Goal: Book appointment/travel/reservation

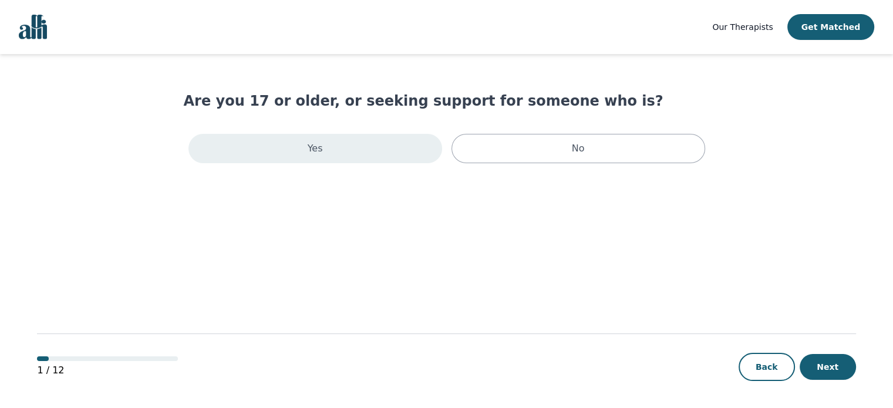
click at [317, 146] on p "Yes" at bounding box center [315, 148] width 15 height 14
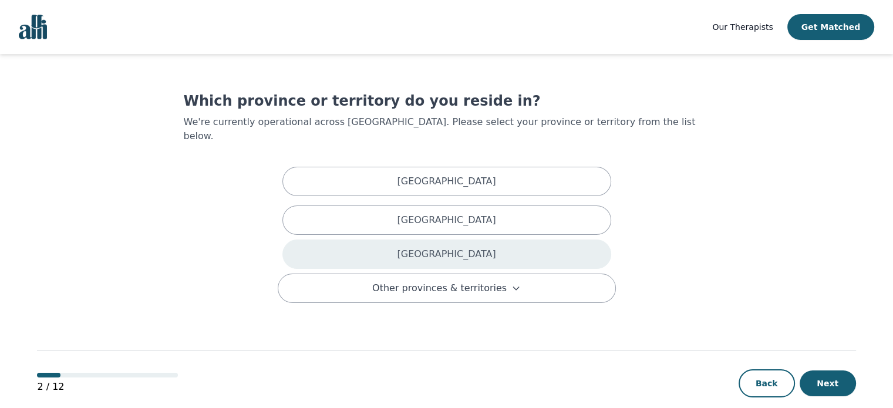
click at [437, 247] on p "[GEOGRAPHIC_DATA]" at bounding box center [446, 254] width 99 height 14
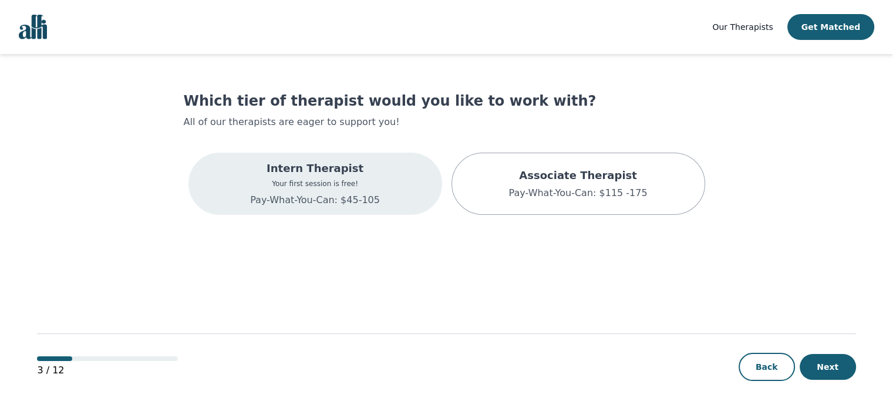
click at [363, 190] on div "Intern Therapist Your first session is free! Pay-What-You-Can: $45-105" at bounding box center [315, 183] width 130 height 47
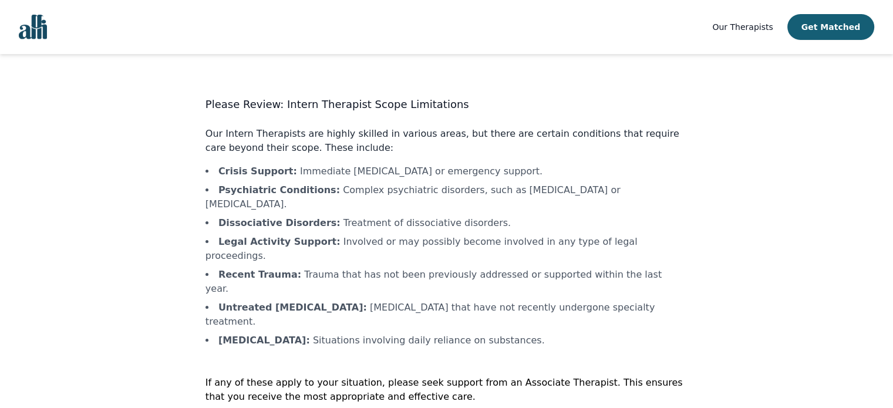
scroll to position [1, 0]
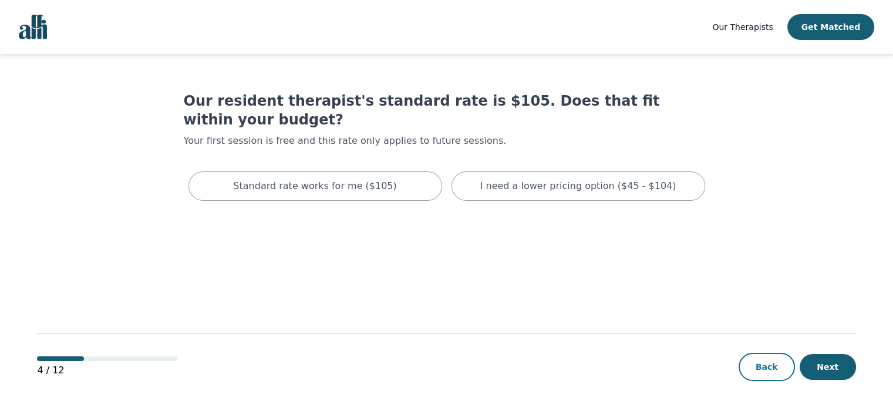
click at [742, 372] on button "Back" at bounding box center [767, 367] width 56 height 28
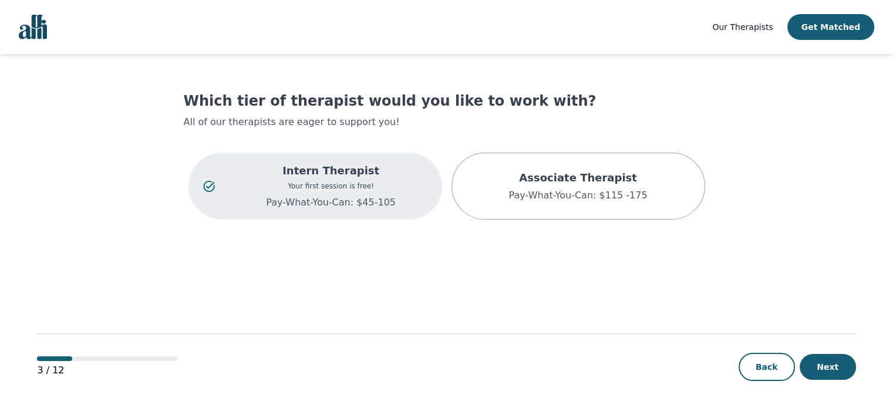
click at [358, 206] on p "Pay-What-You-Can: $45-105" at bounding box center [331, 203] width 193 height 14
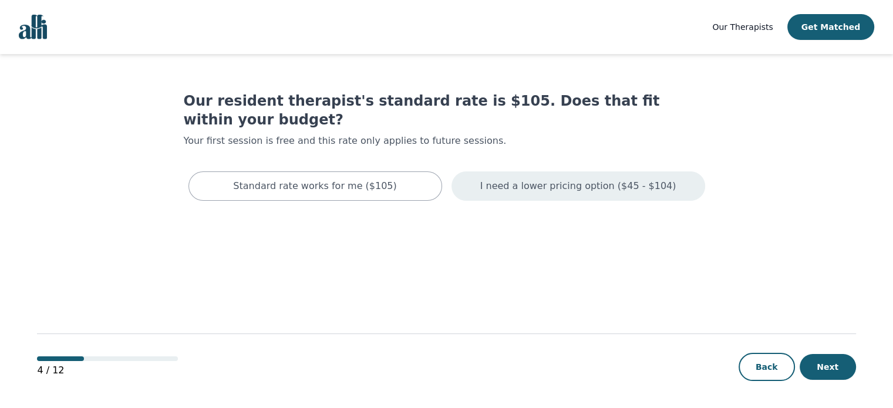
click at [562, 176] on div "I need a lower pricing option ($45 - $104)" at bounding box center [578, 185] width 254 height 29
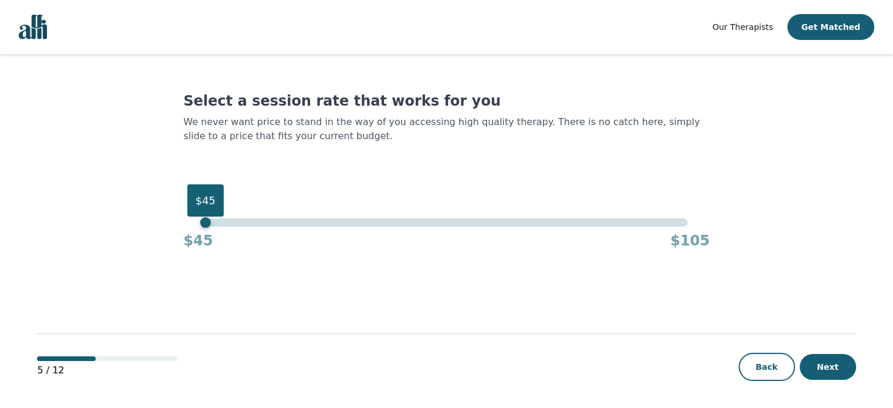
drag, startPoint x: 687, startPoint y: 223, endPoint x: 204, endPoint y: 239, distance: 483.4
click at [208, 232] on div "$45 $45 $105" at bounding box center [447, 234] width 526 height 32
click at [826, 366] on button "Next" at bounding box center [828, 367] width 56 height 26
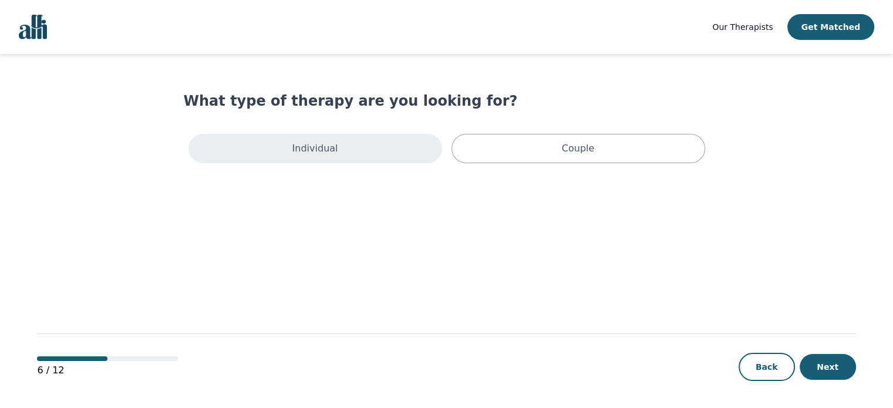
click at [360, 138] on div "Individual" at bounding box center [315, 148] width 254 height 29
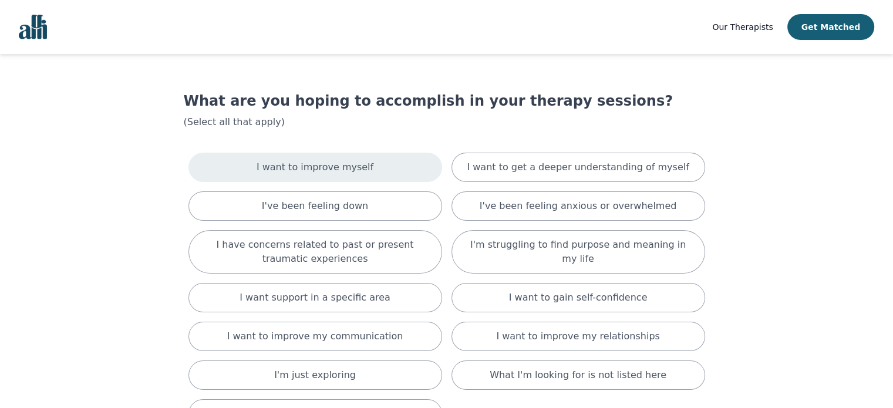
click at [368, 164] on div "I want to improve myself" at bounding box center [315, 167] width 254 height 29
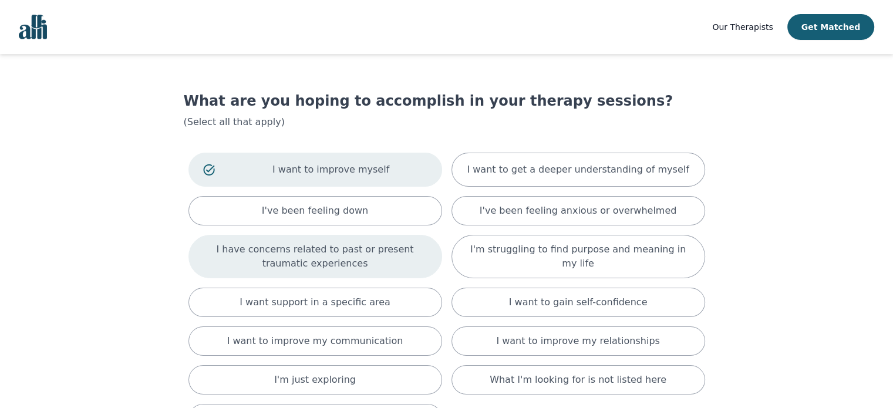
drag, startPoint x: 385, startPoint y: 213, endPoint x: 390, endPoint y: 240, distance: 27.6
click at [385, 215] on div "I've been feeling down" at bounding box center [315, 210] width 254 height 29
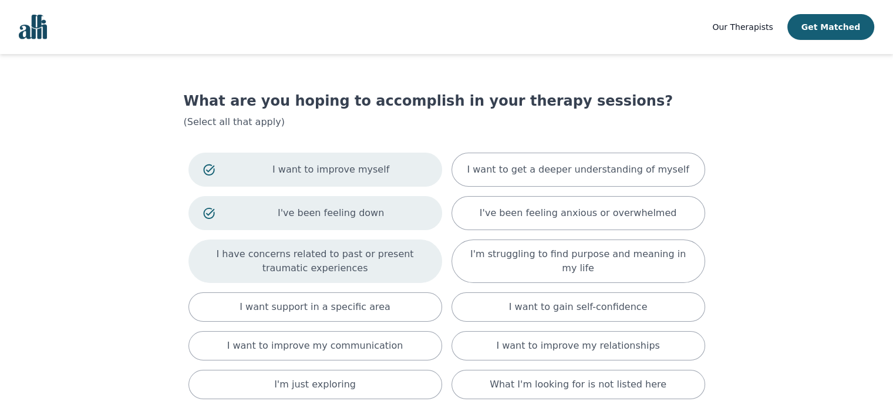
click at [386, 260] on p "I have concerns related to past or present traumatic experiences" at bounding box center [315, 261] width 224 height 28
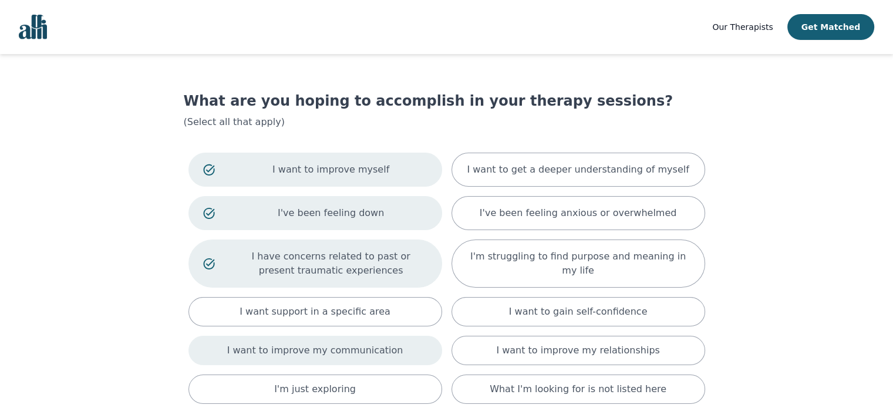
click at [373, 351] on p "I want to improve my communication" at bounding box center [315, 350] width 176 height 14
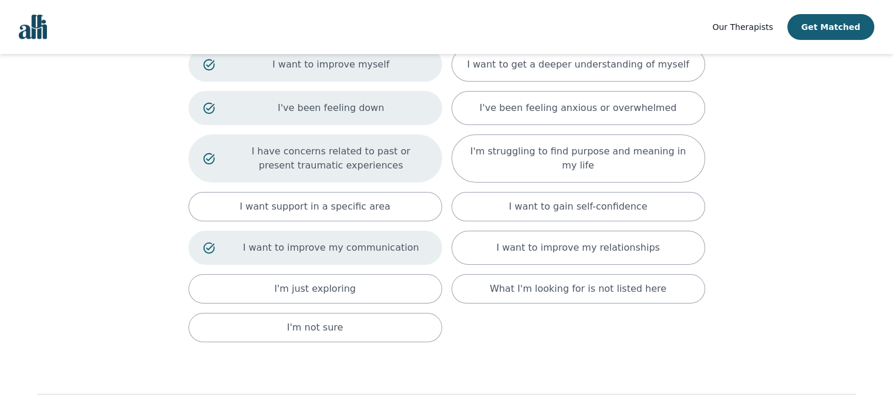
scroll to position [117, 0]
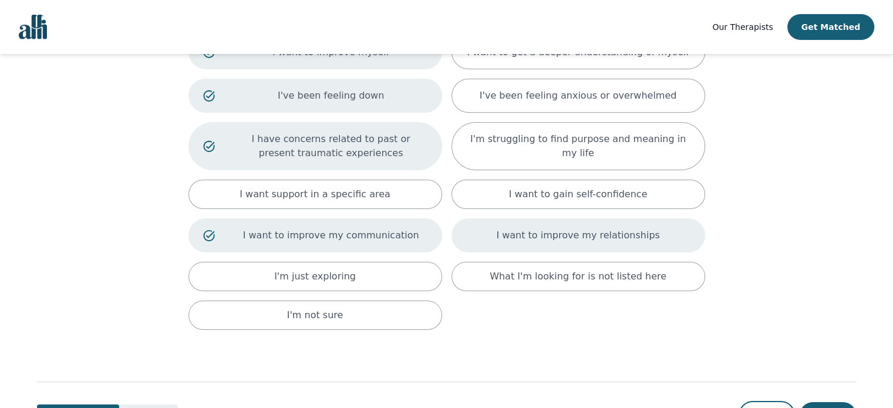
click at [553, 241] on p "I want to improve my relationships" at bounding box center [577, 235] width 163 height 14
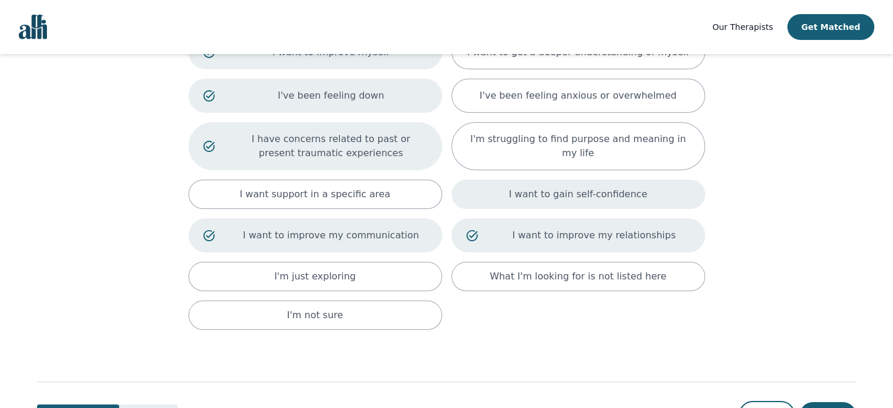
click at [564, 197] on p "I want to gain self-confidence" at bounding box center [578, 194] width 139 height 14
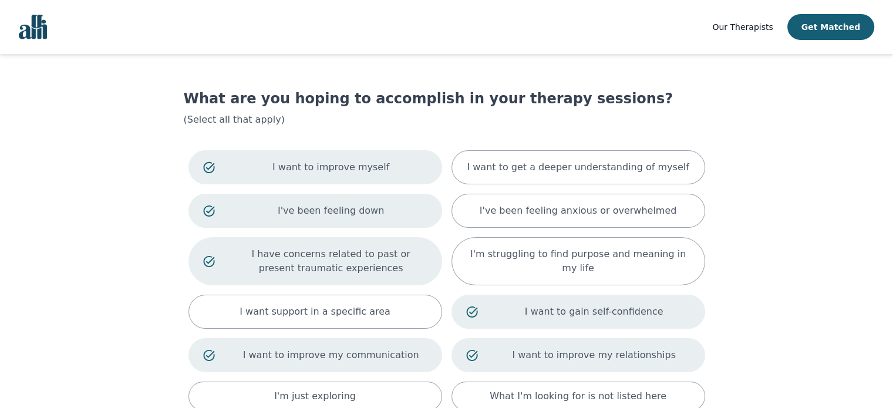
scroll to position [0, 0]
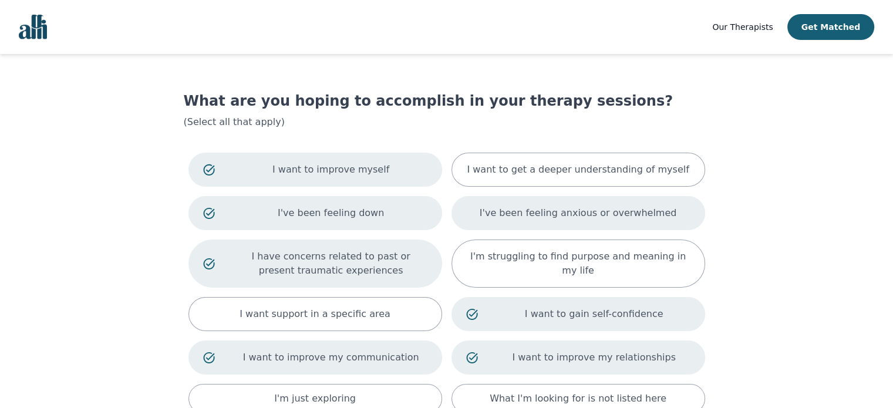
click at [555, 219] on p "I've been feeling anxious or overwhelmed" at bounding box center [578, 213] width 197 height 14
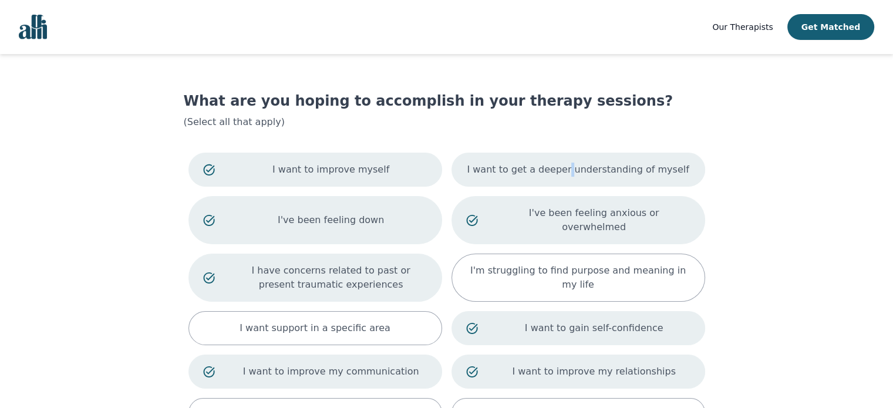
click at [575, 174] on p "I want to get a deeper understanding of myself" at bounding box center [578, 170] width 222 height 14
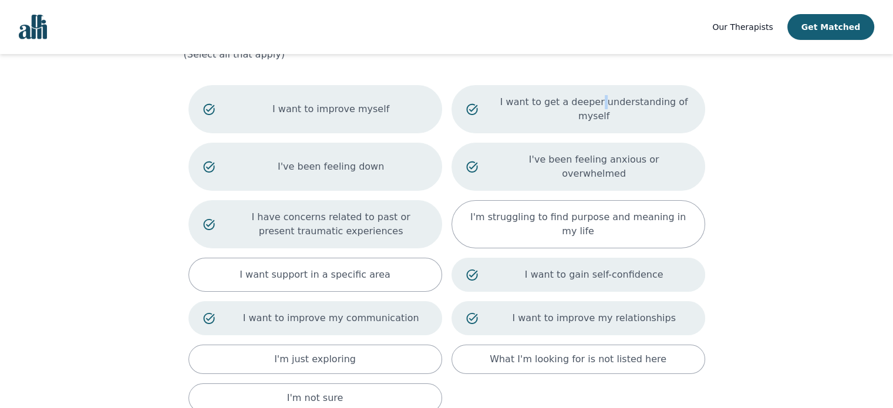
scroll to position [169, 0]
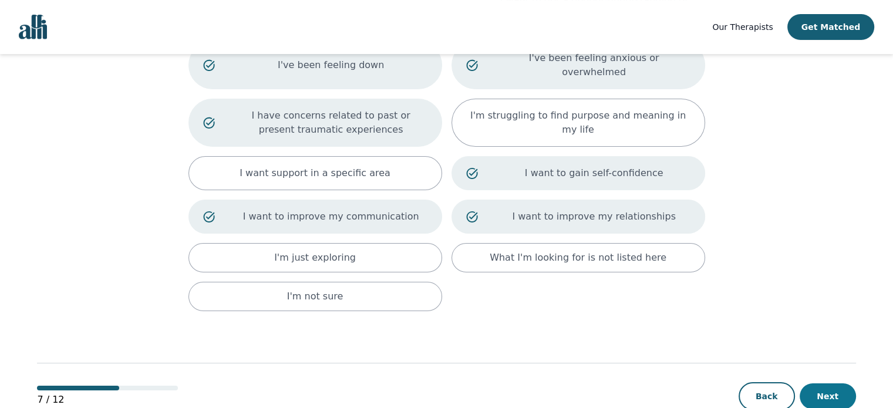
click at [837, 383] on button "Next" at bounding box center [828, 396] width 56 height 26
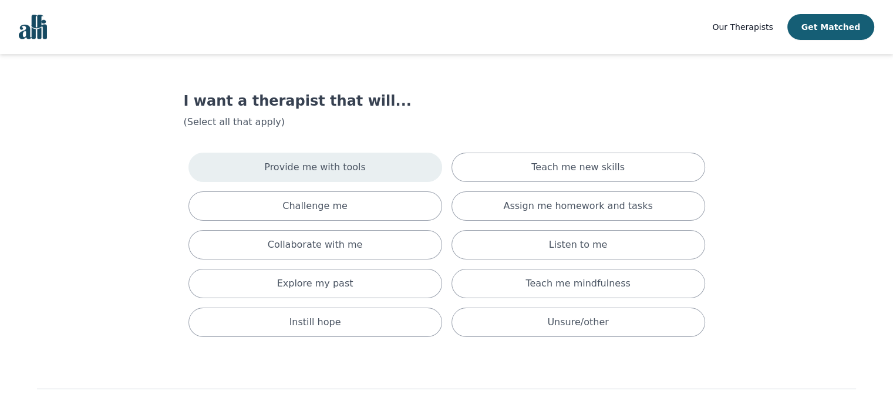
click at [334, 164] on p "Provide me with tools" at bounding box center [315, 167] width 102 height 14
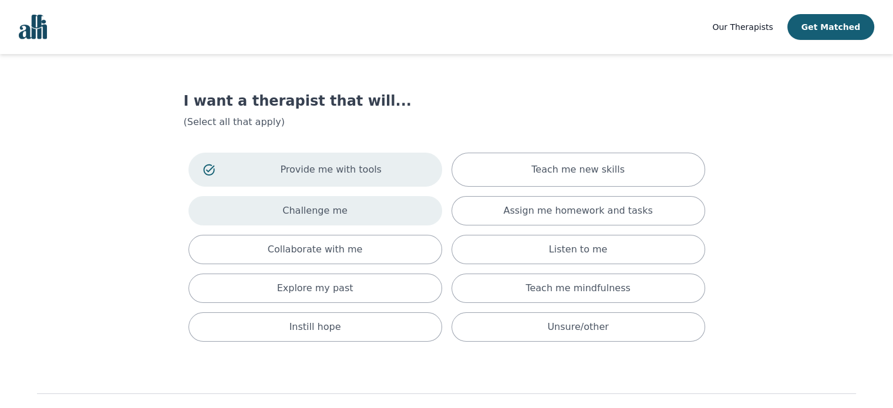
click at [345, 212] on div "Challenge me" at bounding box center [315, 210] width 254 height 29
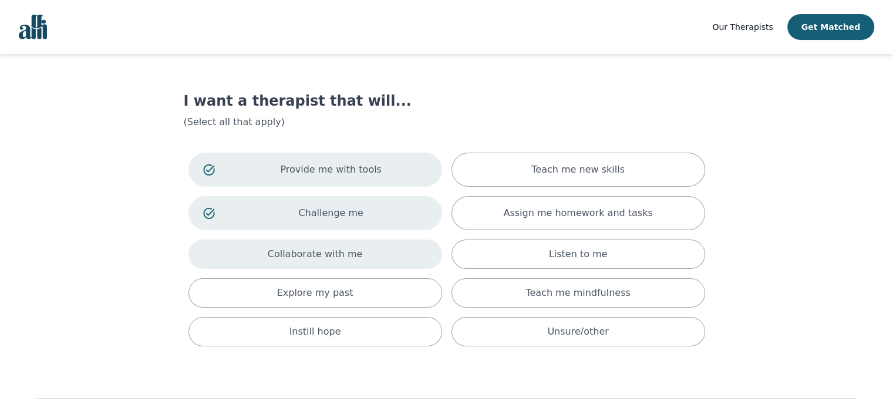
click at [355, 253] on div "Collaborate with me" at bounding box center [315, 254] width 254 height 29
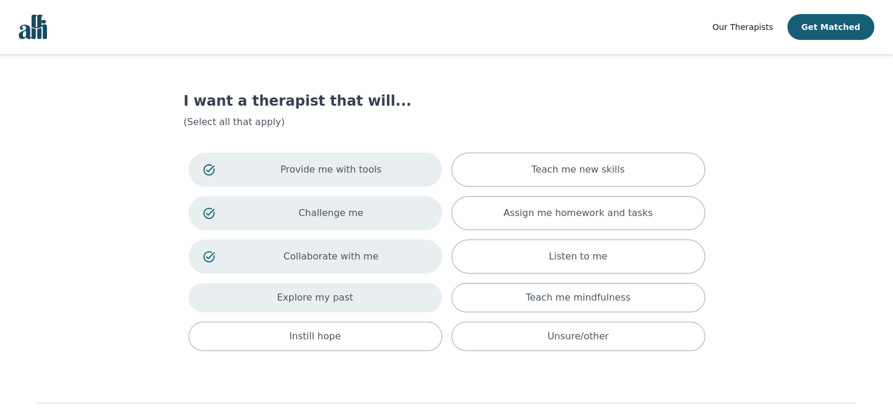
click at [362, 301] on div "Explore my past" at bounding box center [315, 297] width 254 height 29
drag, startPoint x: 353, startPoint y: 341, endPoint x: 447, endPoint y: 216, distance: 155.9
click at [356, 338] on div "Instill hope" at bounding box center [315, 340] width 254 height 29
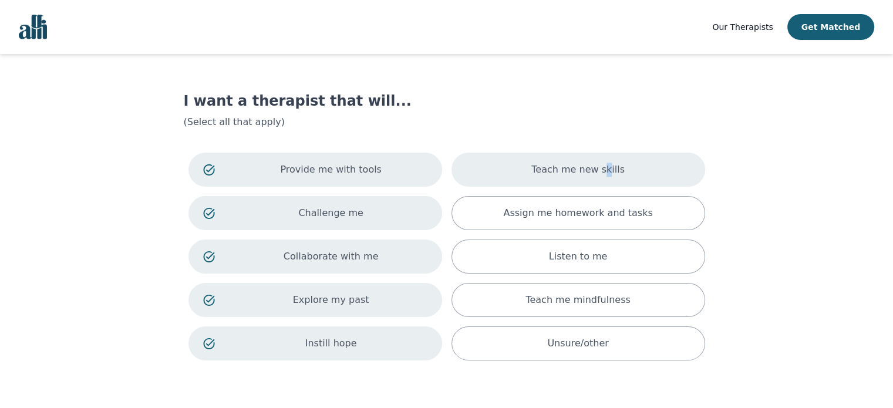
click at [605, 174] on p "Teach me new skills" at bounding box center [577, 170] width 93 height 14
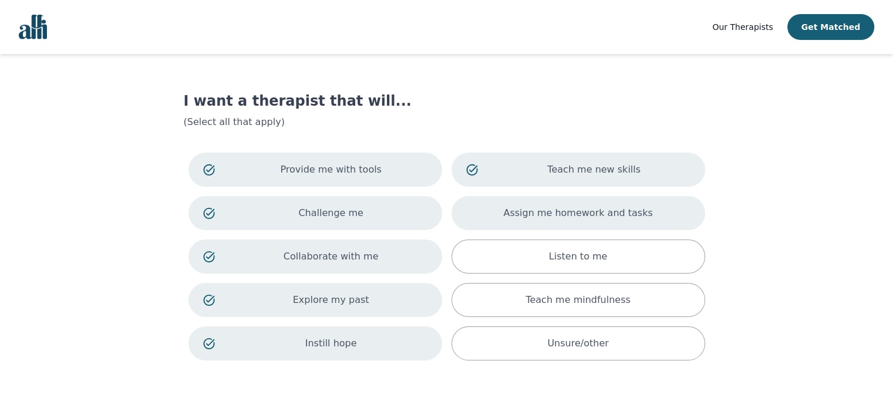
click at [612, 218] on p "Assign me homework and tasks" at bounding box center [577, 213] width 149 height 14
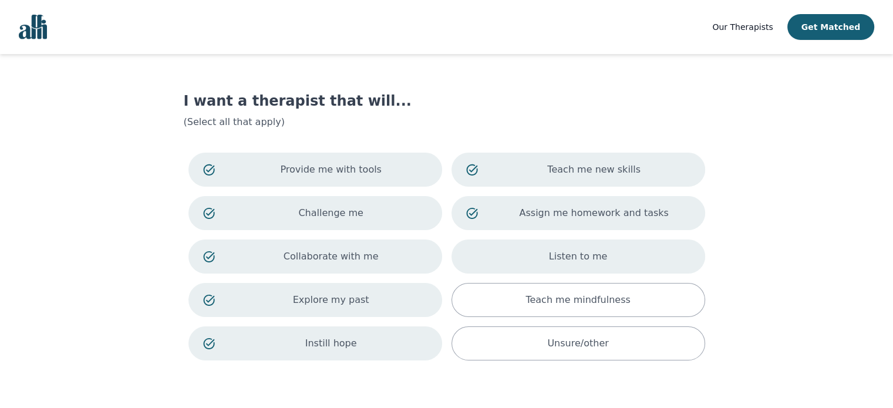
click at [619, 262] on div "Listen to me" at bounding box center [578, 257] width 254 height 34
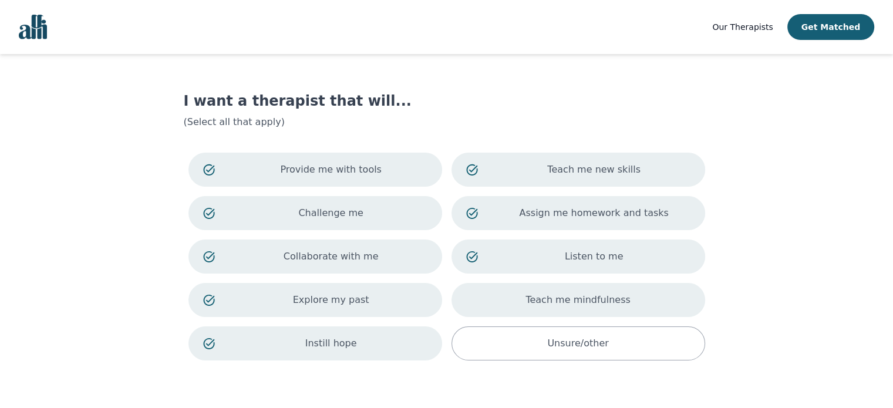
click at [621, 301] on div "Teach me mindfulness" at bounding box center [578, 300] width 254 height 34
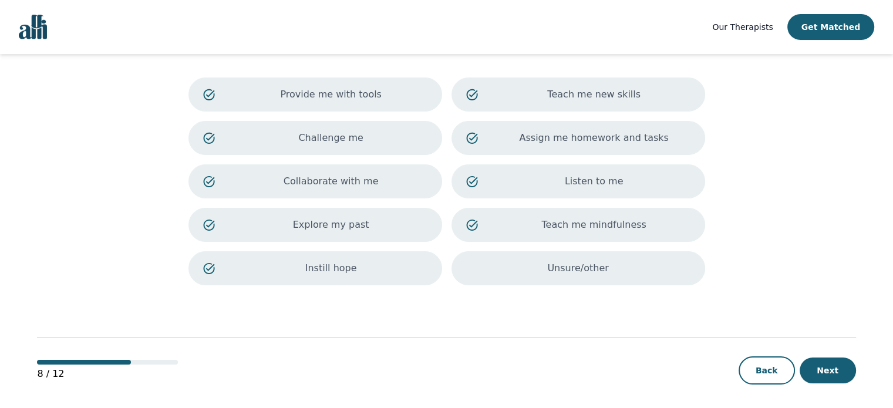
scroll to position [77, 0]
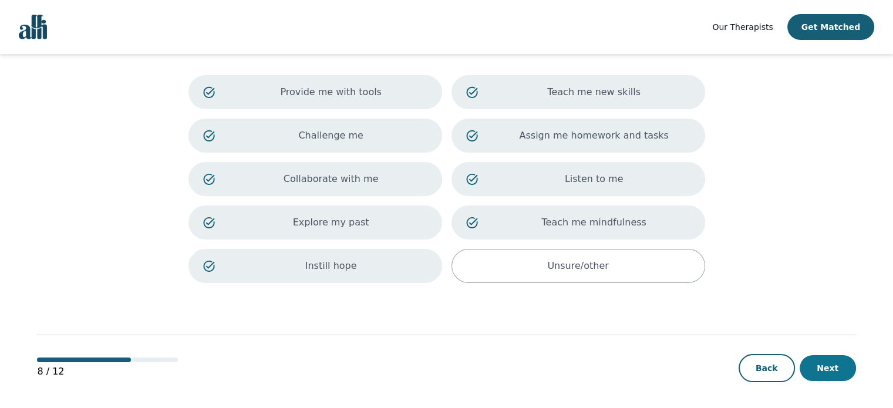
click at [835, 368] on button "Next" at bounding box center [828, 368] width 56 height 26
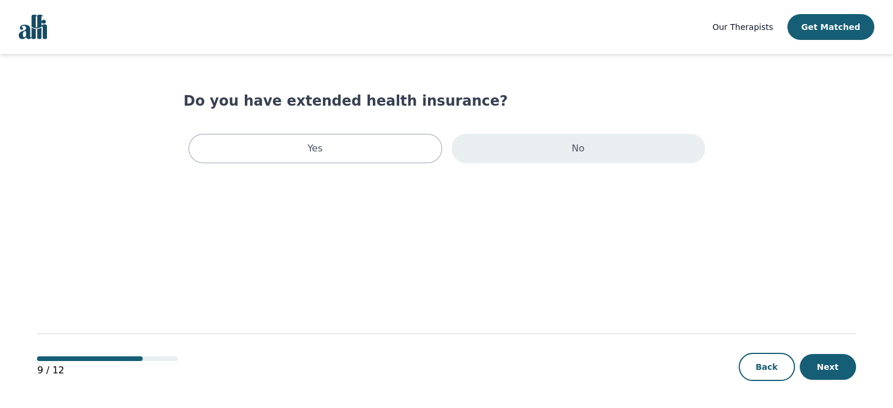
click at [575, 151] on p "No" at bounding box center [578, 148] width 13 height 14
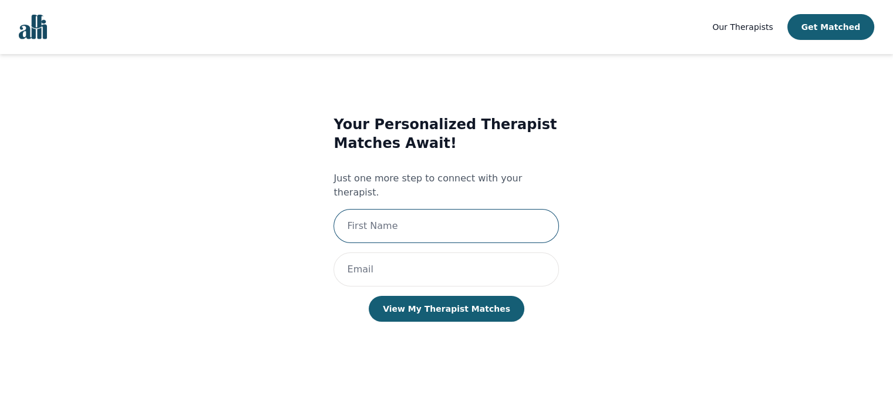
click at [422, 209] on input "text" at bounding box center [445, 226] width 225 height 34
type input "[PERSON_NAME]"
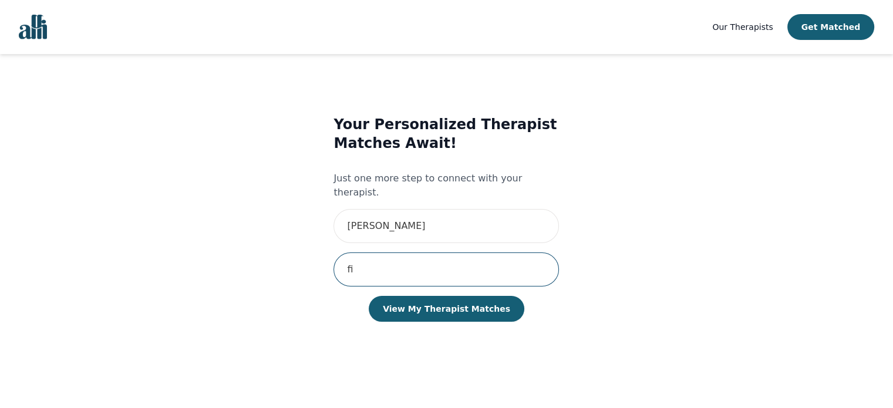
type input "f"
type input "[EMAIL_ADDRESS][DOMAIN_NAME]"
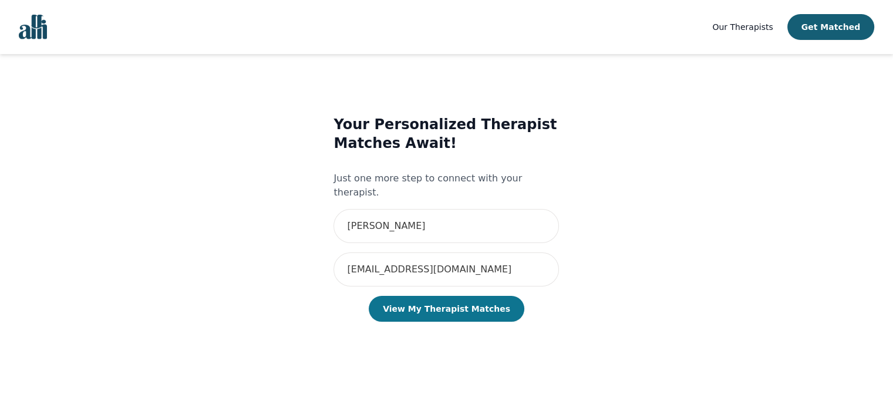
click at [448, 298] on button "View My Therapist Matches" at bounding box center [447, 309] width 156 height 26
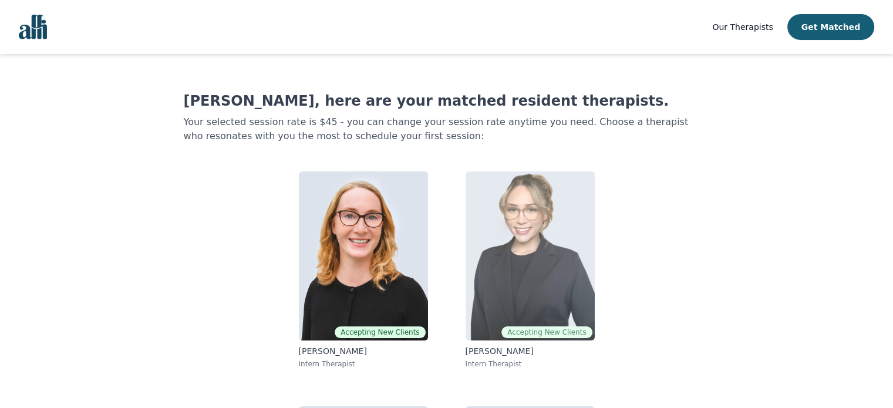
click at [535, 257] on img at bounding box center [530, 255] width 129 height 169
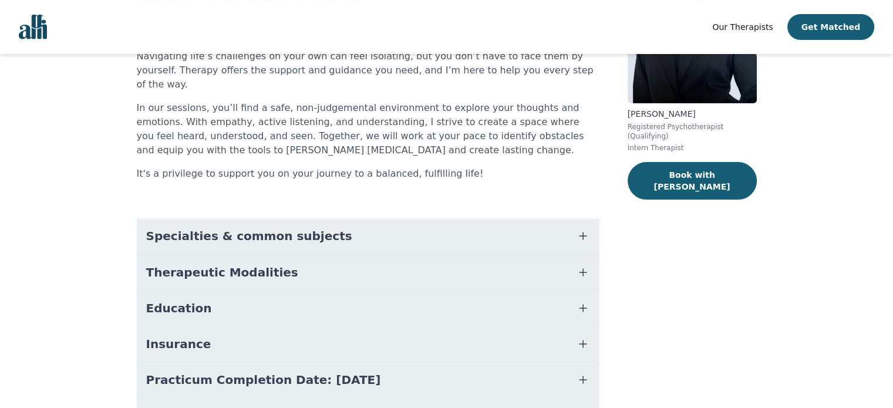
scroll to position [176, 0]
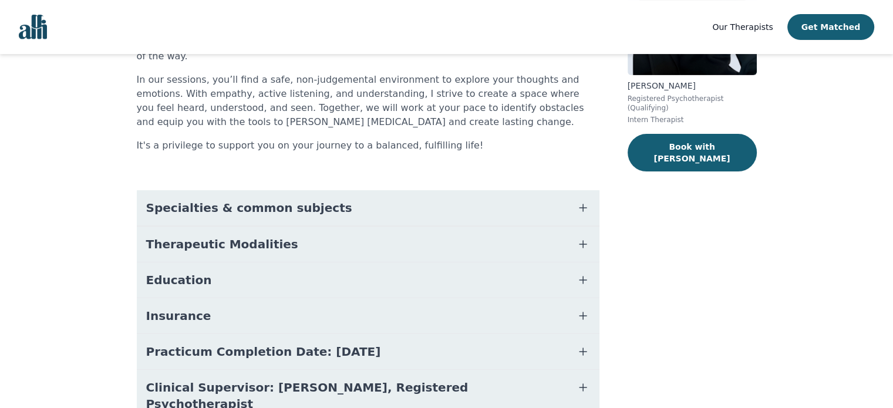
click at [581, 201] on icon "button" at bounding box center [583, 208] width 14 height 14
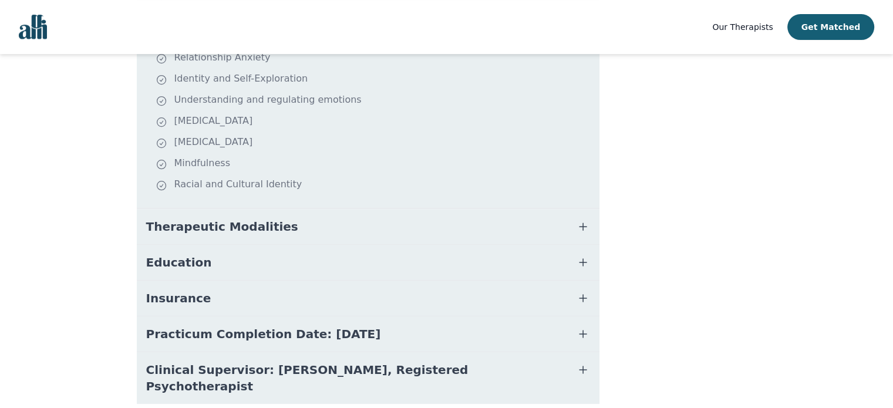
scroll to position [440, 0]
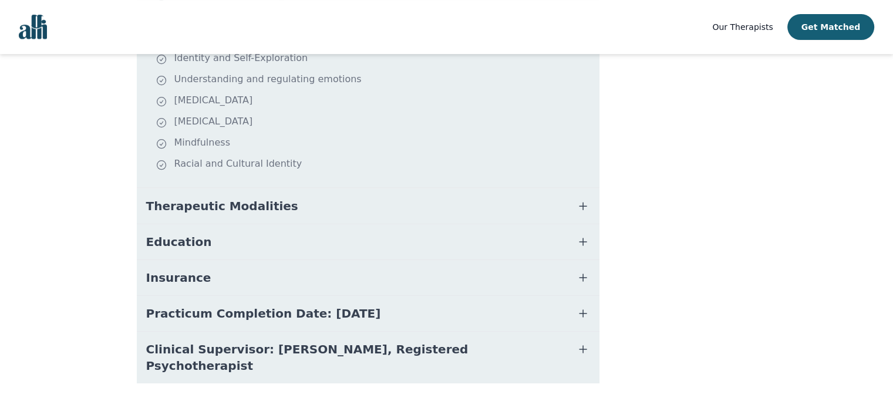
click at [585, 203] on icon "button" at bounding box center [582, 206] width 7 height 7
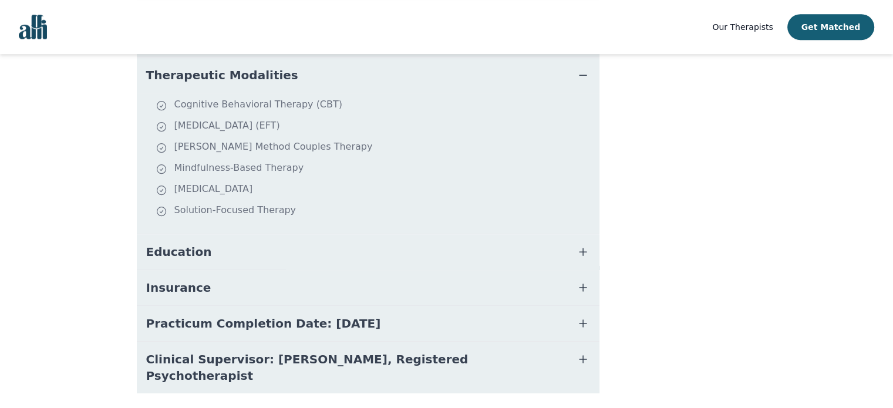
scroll to position [581, 0]
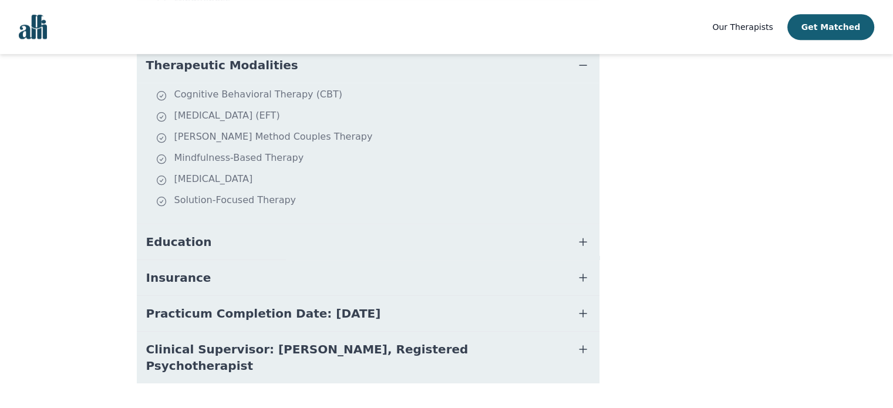
click at [579, 235] on icon "button" at bounding box center [583, 242] width 14 height 14
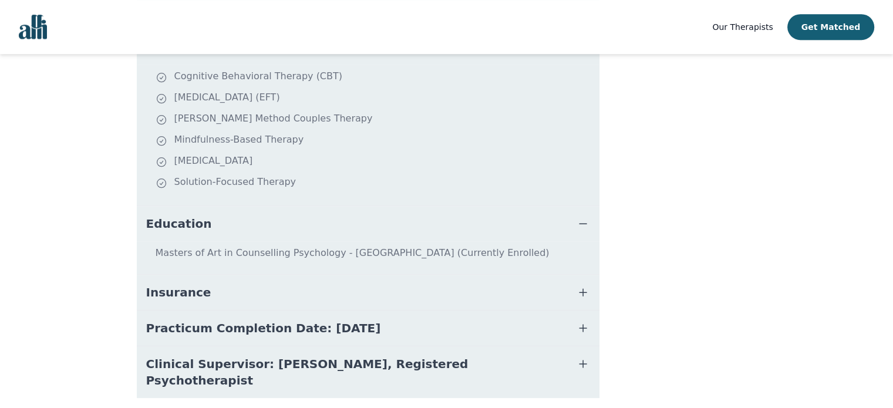
scroll to position [614, 0]
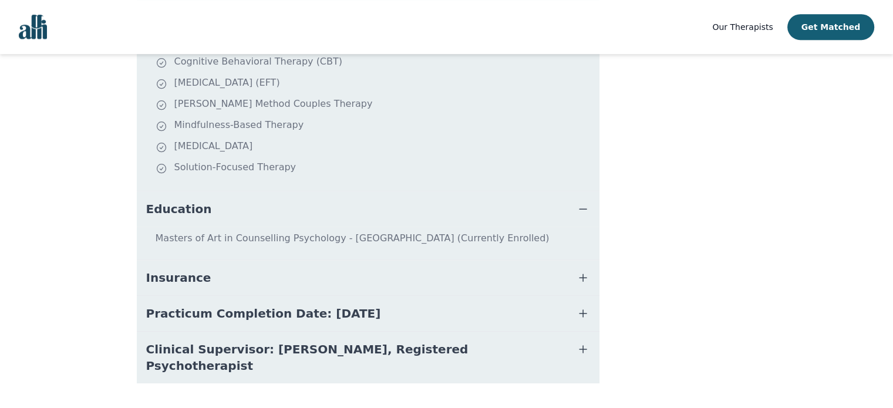
click at [582, 271] on icon "button" at bounding box center [583, 278] width 14 height 14
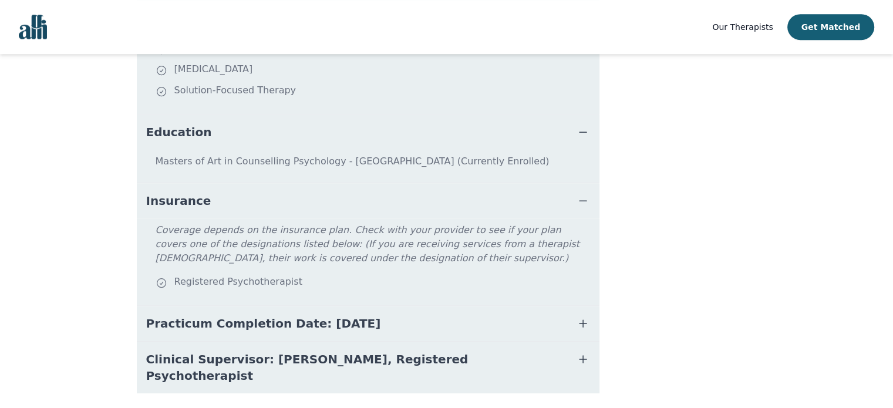
scroll to position [700, 0]
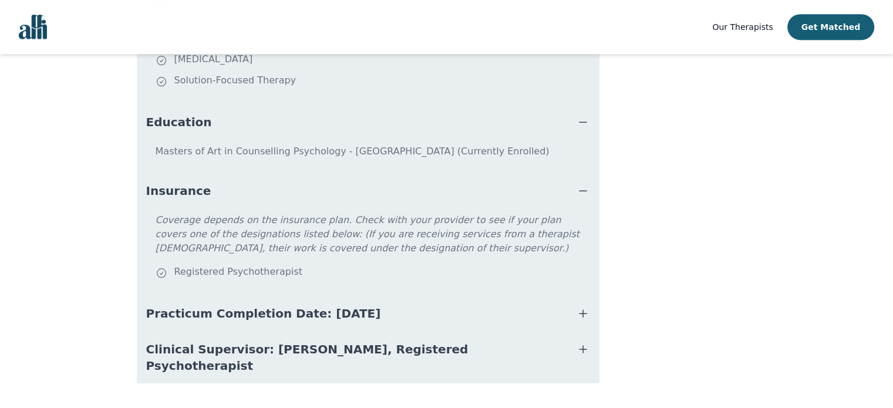
click at [580, 306] on icon "button" at bounding box center [583, 313] width 14 height 14
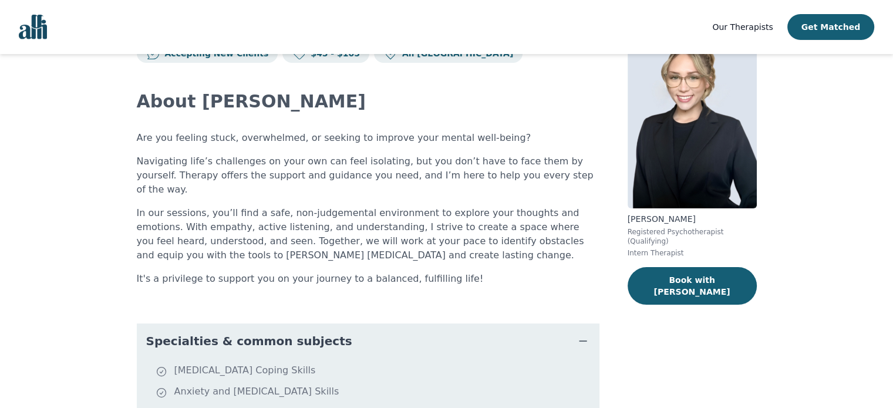
scroll to position [0, 0]
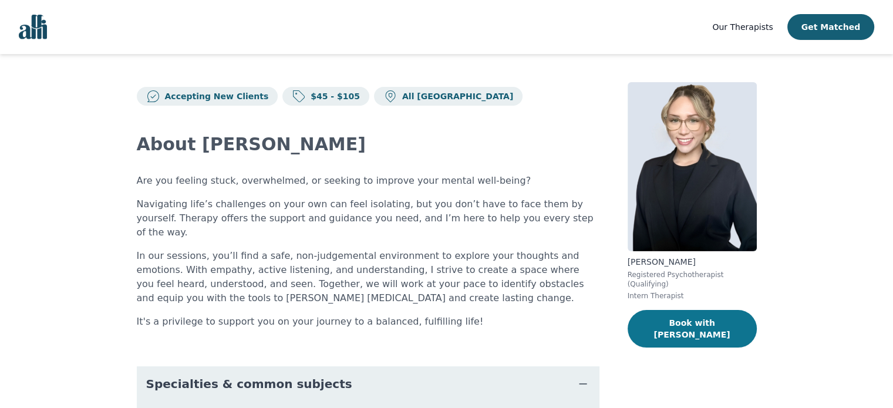
click at [702, 317] on button "Book with [PERSON_NAME]" at bounding box center [692, 329] width 129 height 38
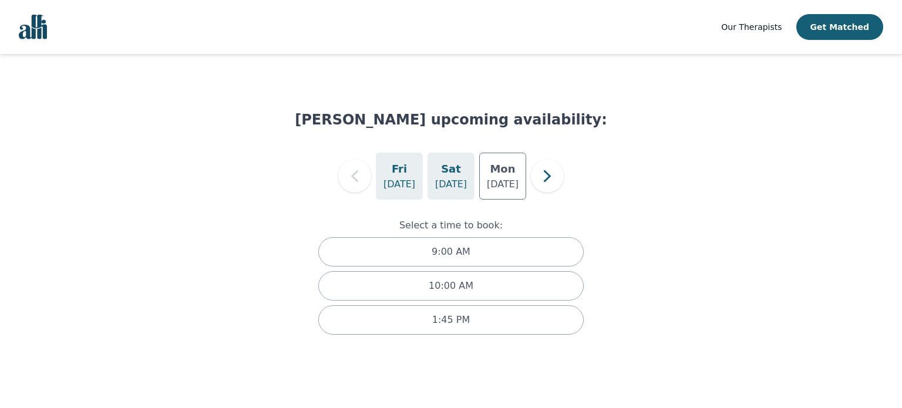
click at [458, 175] on h5 "Sat" at bounding box center [451, 169] width 20 height 16
click at [510, 187] on p "[DATE]" at bounding box center [503, 184] width 32 height 14
click at [463, 183] on p "[DATE]" at bounding box center [451, 184] width 32 height 14
click at [387, 170] on div "[DATE]" at bounding box center [399, 176] width 47 height 47
click at [545, 176] on icon "button" at bounding box center [546, 175] width 23 height 23
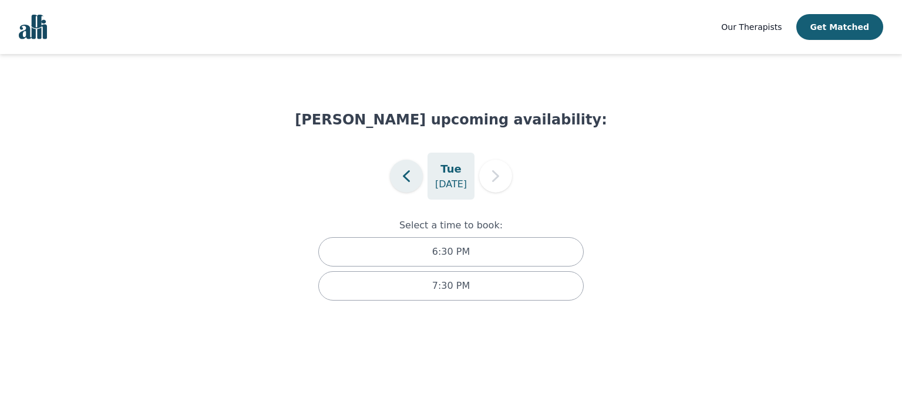
click at [410, 181] on icon "button" at bounding box center [406, 175] width 23 height 23
click at [448, 164] on h5 "Sat" at bounding box center [451, 169] width 20 height 16
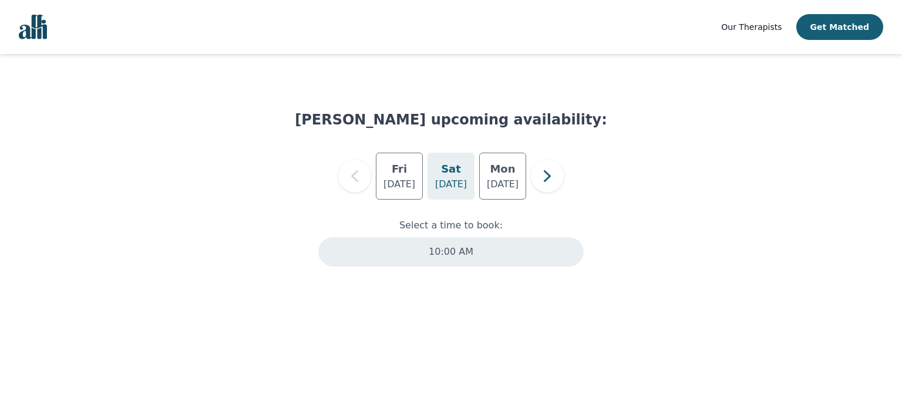
click at [465, 255] on p "10:00 AM" at bounding box center [451, 252] width 45 height 14
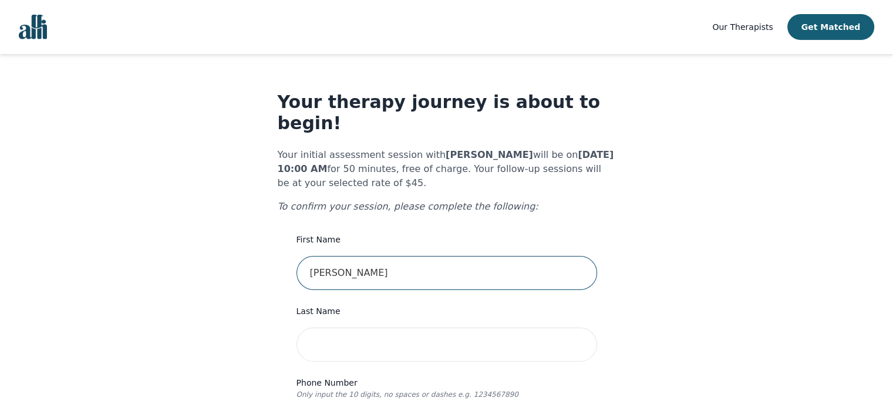
click at [370, 256] on input "[PERSON_NAME]" at bounding box center [446, 273] width 301 height 34
type input "[PERSON_NAME]"
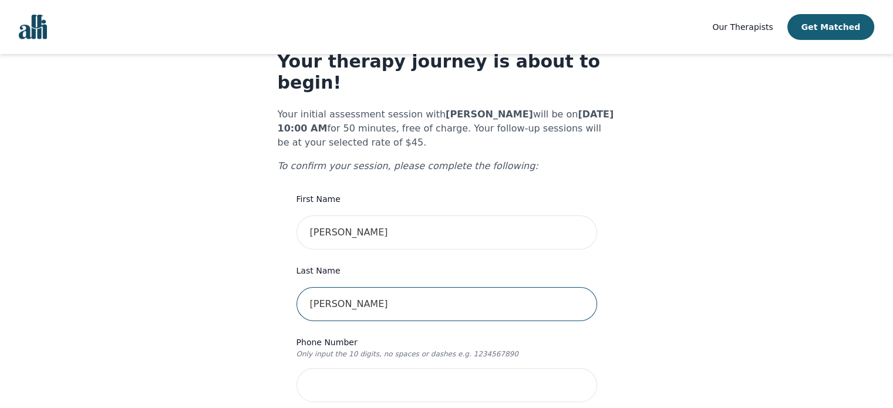
scroll to position [117, 0]
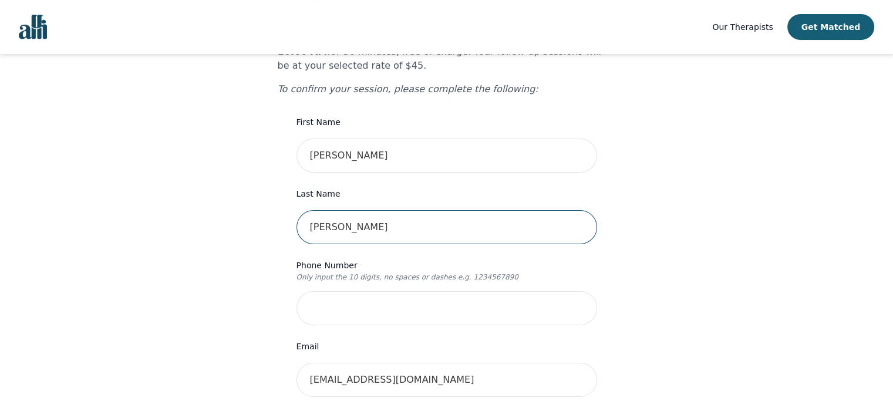
type input "[PERSON_NAME]"
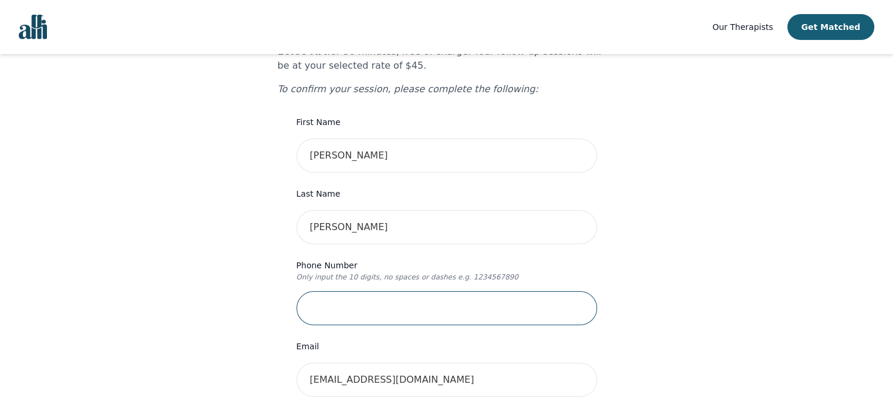
click at [328, 291] on input "tel" at bounding box center [446, 308] width 301 height 34
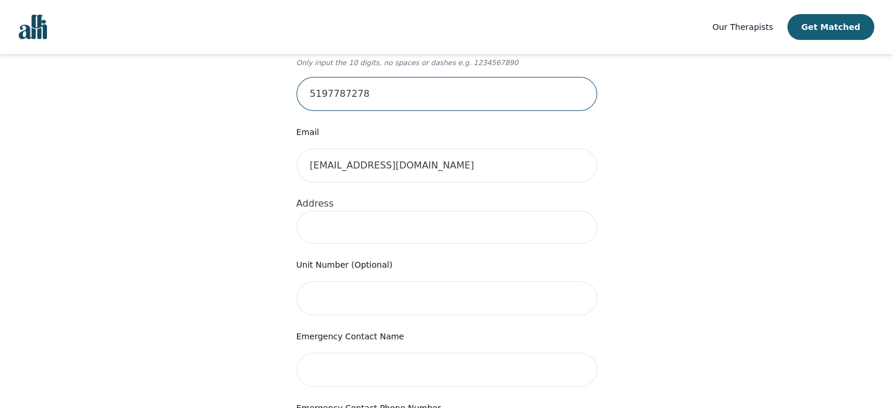
scroll to position [352, 0]
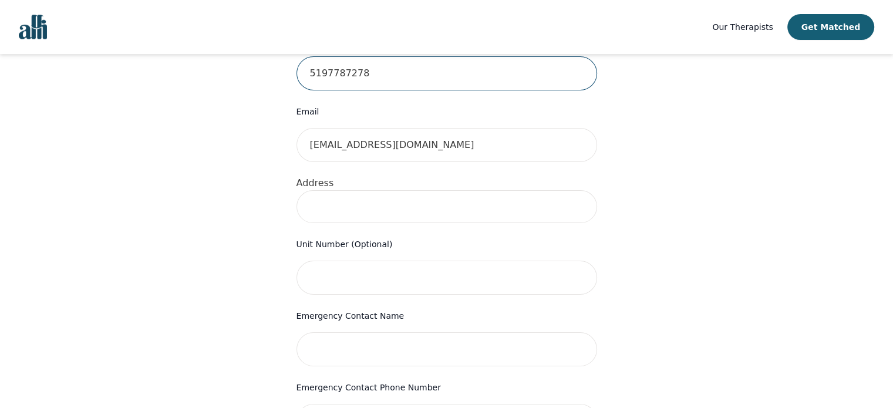
type input "5197787278"
click at [319, 190] on input at bounding box center [446, 206] width 301 height 33
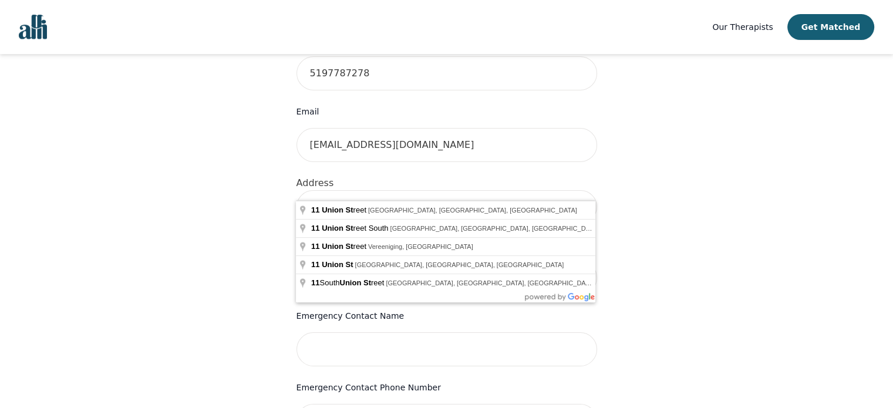
type input "[STREET_ADDRESS]"
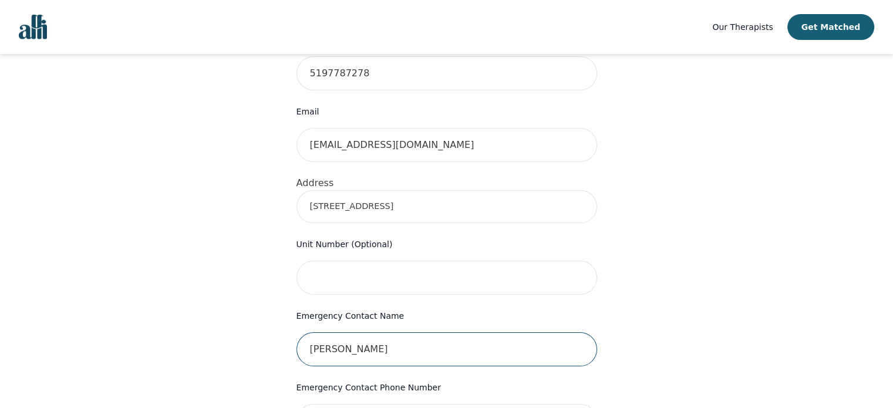
type input "[PERSON_NAME]"
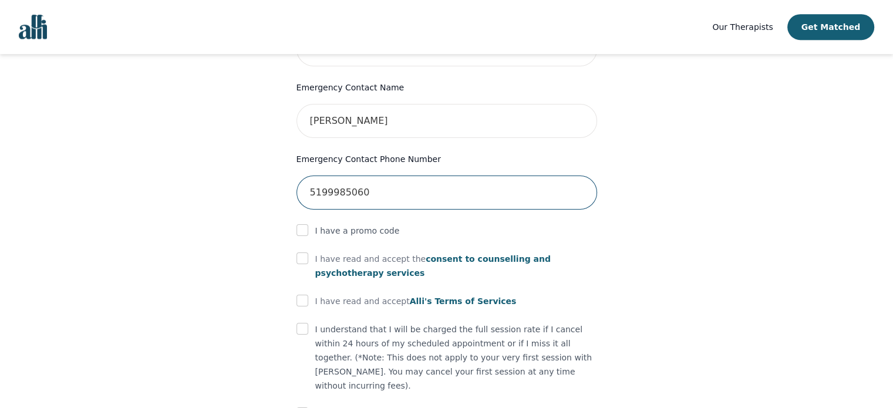
scroll to position [594, 0]
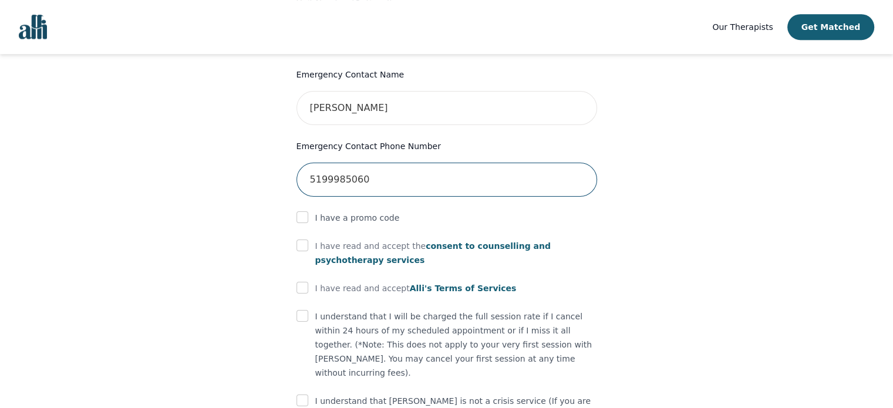
type input "5199985060"
click at [302, 240] on input "checkbox" at bounding box center [302, 246] width 12 height 12
checkbox input "true"
click at [305, 282] on input "checkbox" at bounding box center [302, 288] width 12 height 12
checkbox input "true"
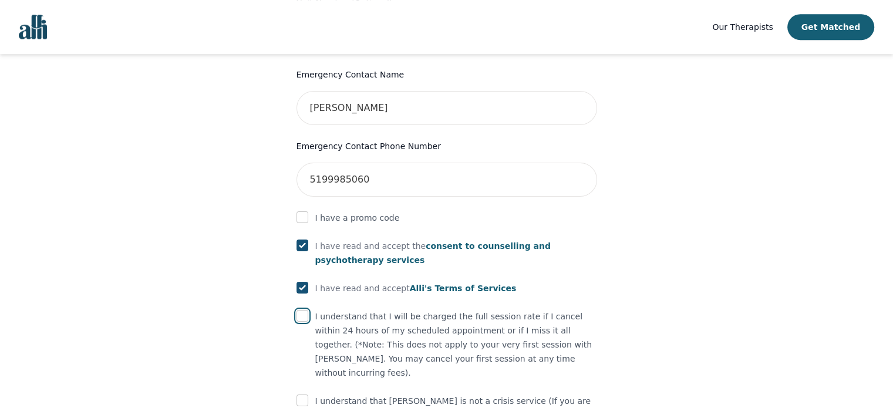
click at [302, 310] on input "checkbox" at bounding box center [302, 316] width 12 height 12
checkbox input "true"
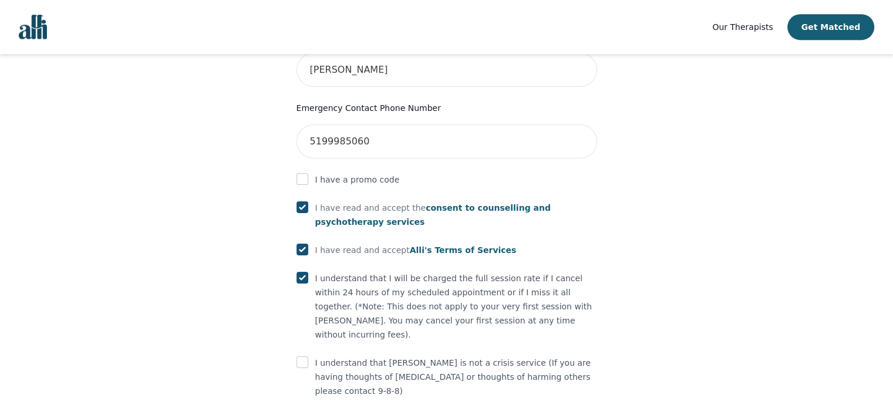
scroll to position [648, 0]
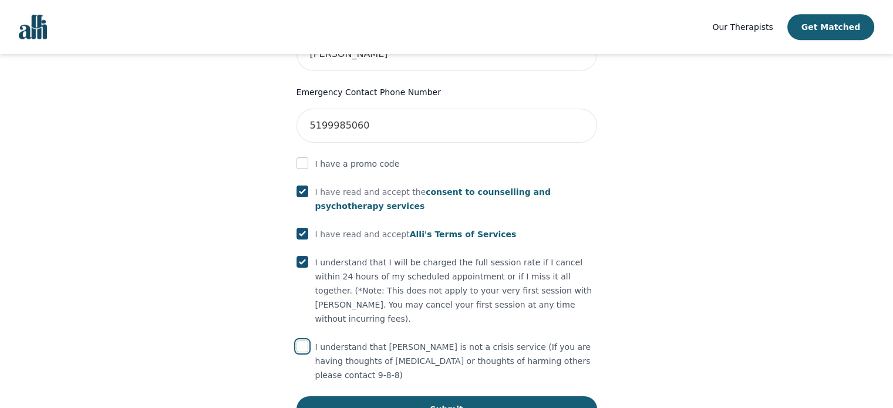
click at [302, 341] on input "checkbox" at bounding box center [302, 347] width 12 height 12
checkbox input "true"
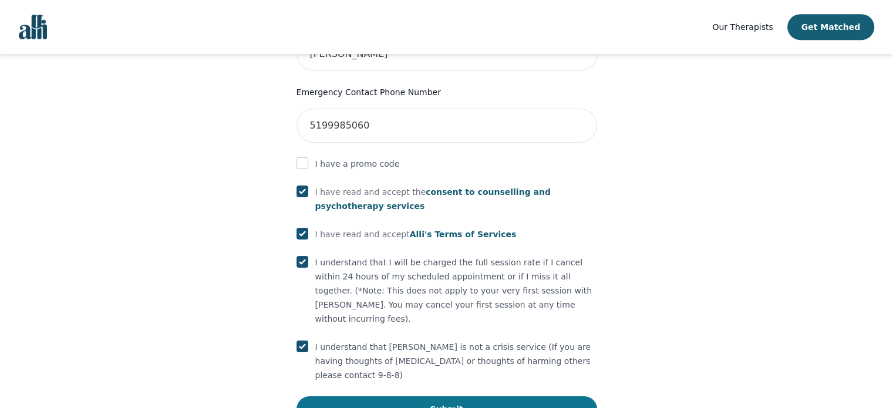
click at [472, 396] on button "Submit" at bounding box center [446, 409] width 301 height 26
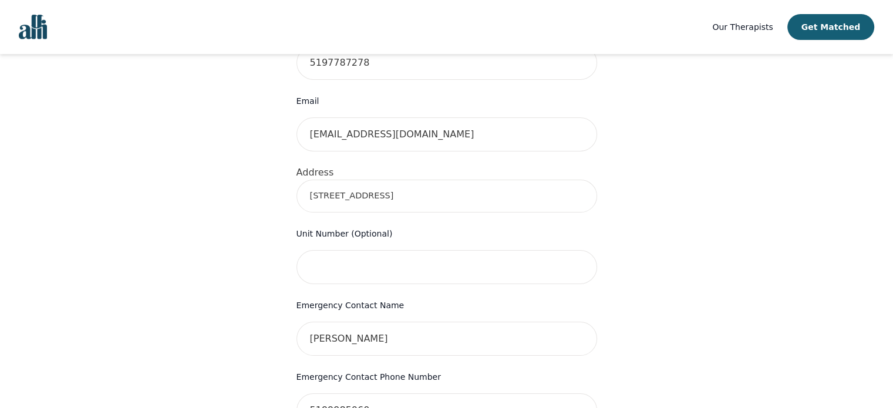
scroll to position [237, 0]
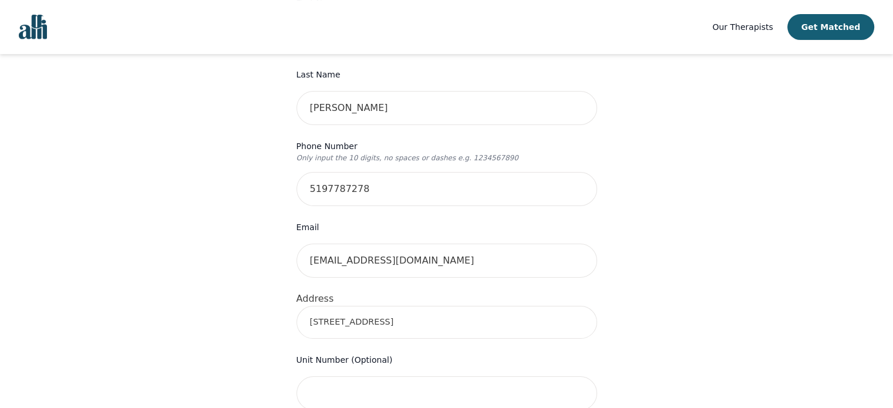
click at [406, 306] on input "[STREET_ADDRESS]" at bounding box center [446, 322] width 301 height 33
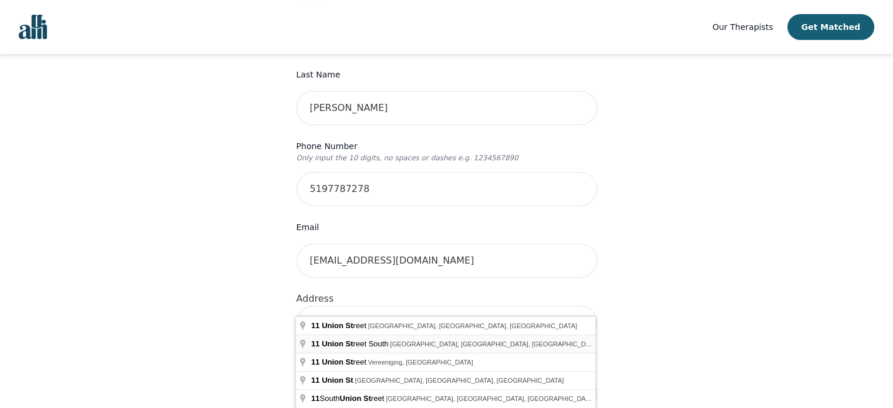
scroll to position [295, 0]
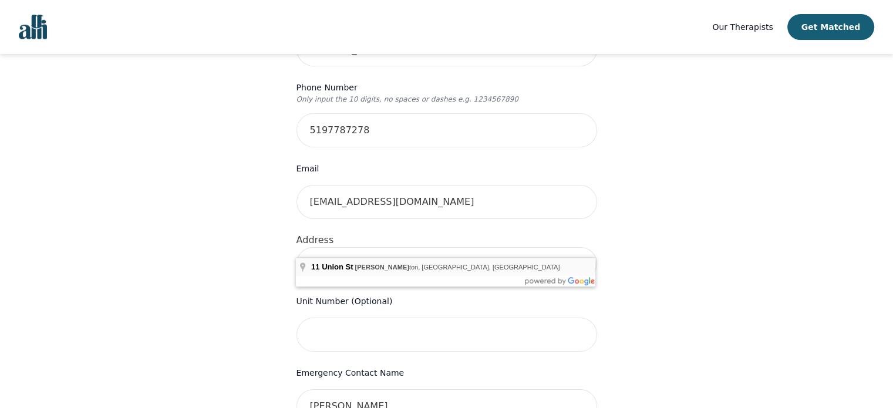
type input "[STREET_ADDRESS]"
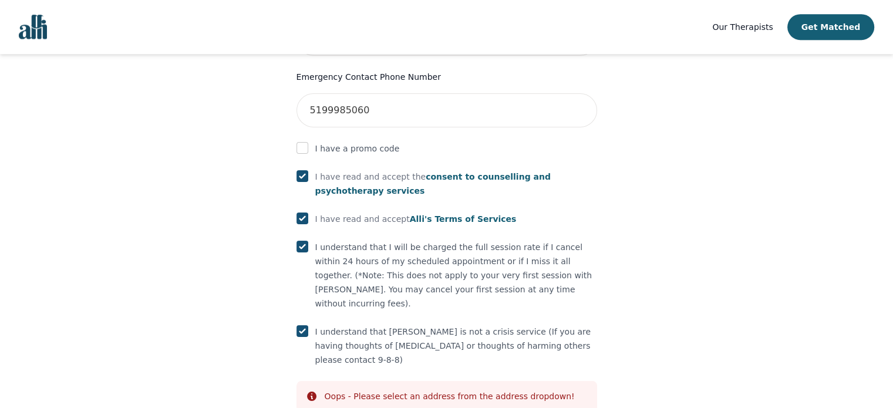
scroll to position [692, 0]
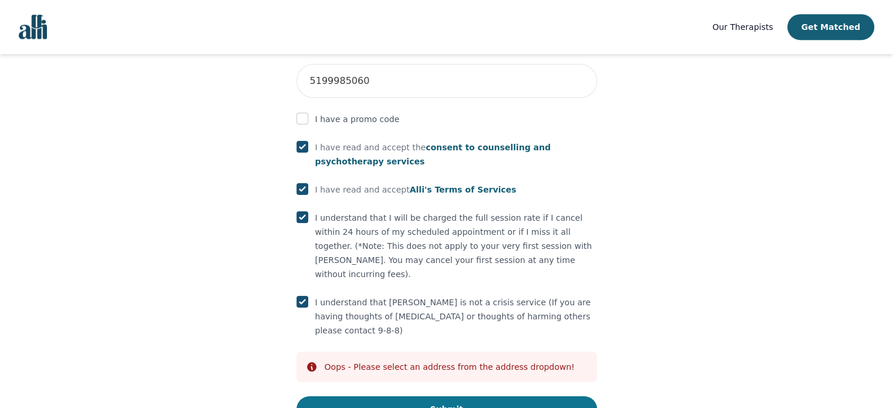
click at [417, 396] on button "Submit" at bounding box center [446, 409] width 301 height 26
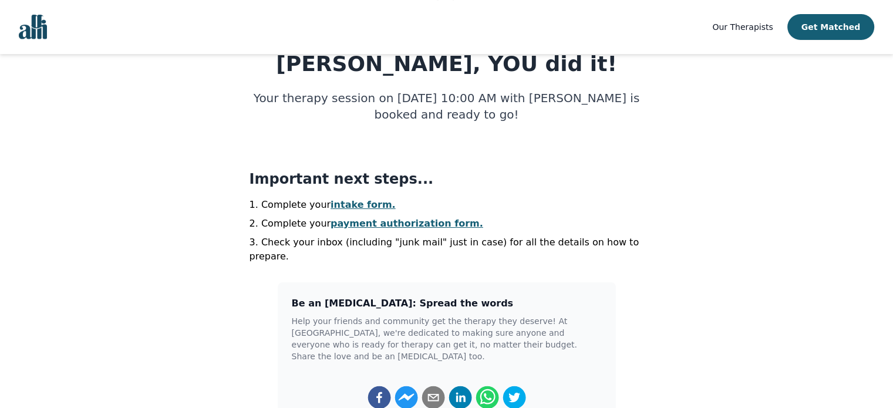
scroll to position [176, 0]
